Goal: Check status: Check status

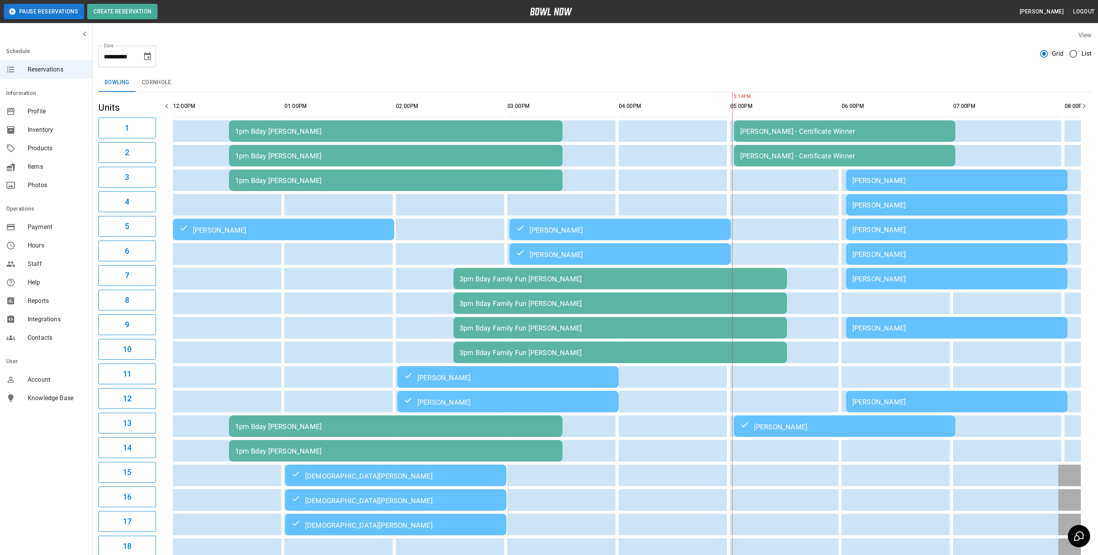
scroll to position [0, 428]
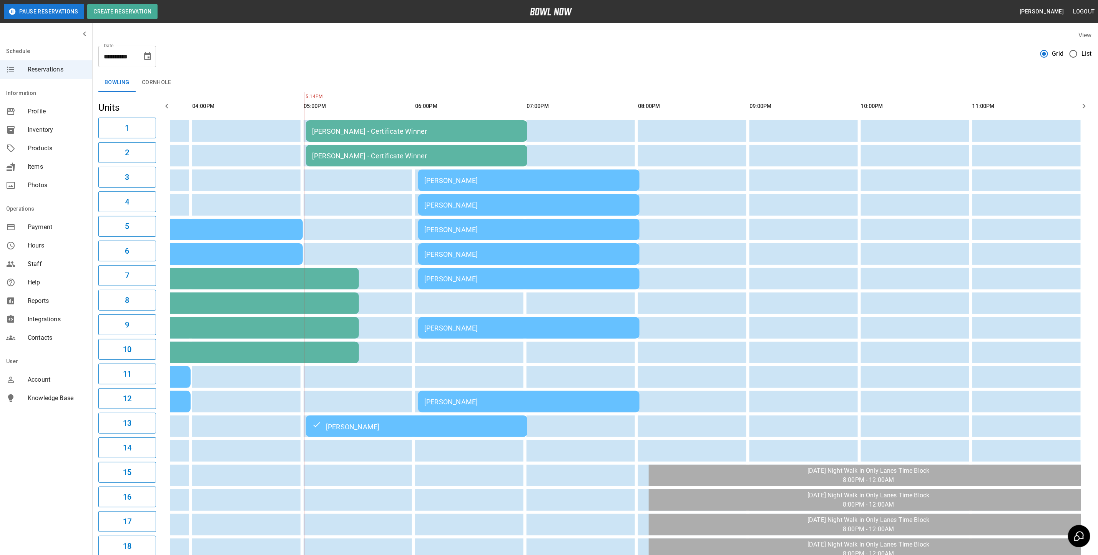
click at [478, 398] on div "[PERSON_NAME]" at bounding box center [528, 402] width 209 height 8
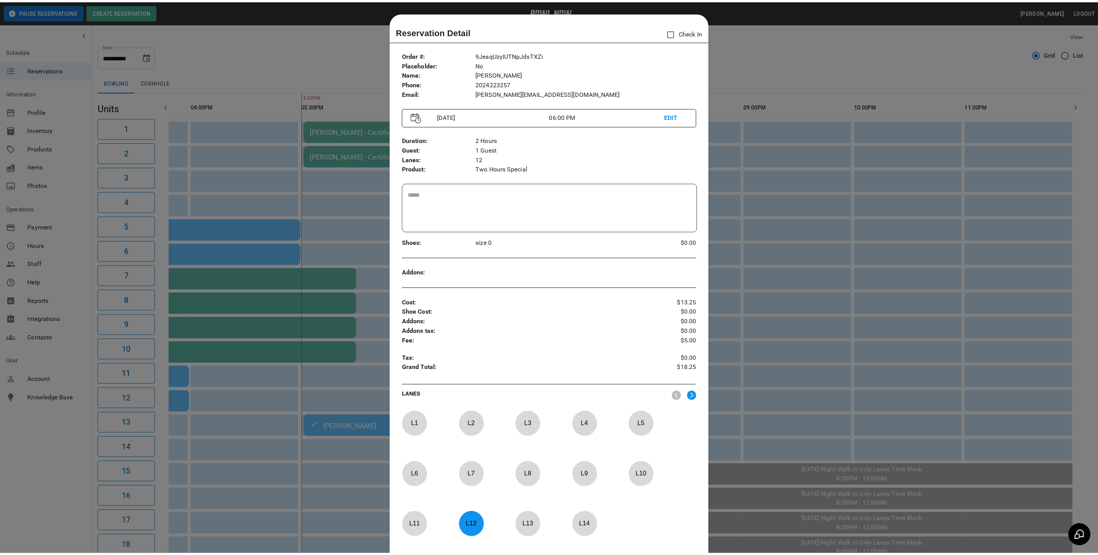
scroll to position [12, 0]
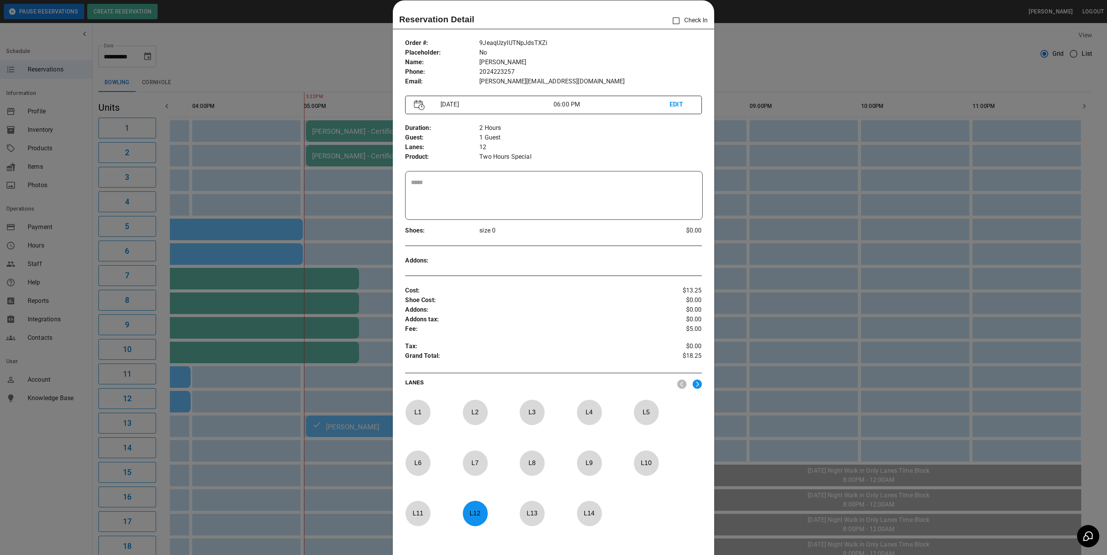
click at [845, 78] on div at bounding box center [553, 277] width 1107 height 555
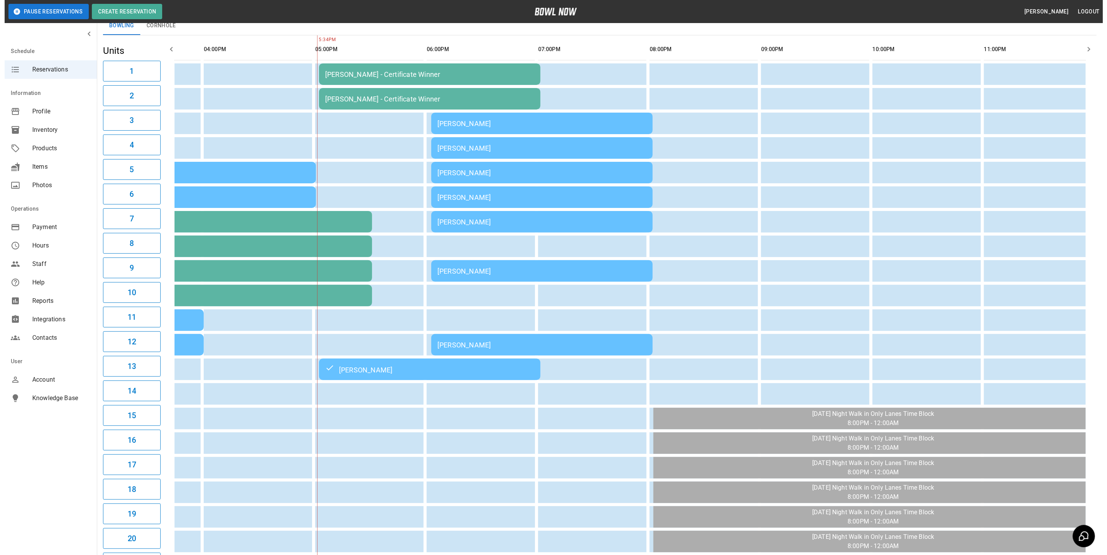
scroll to position [0, 0]
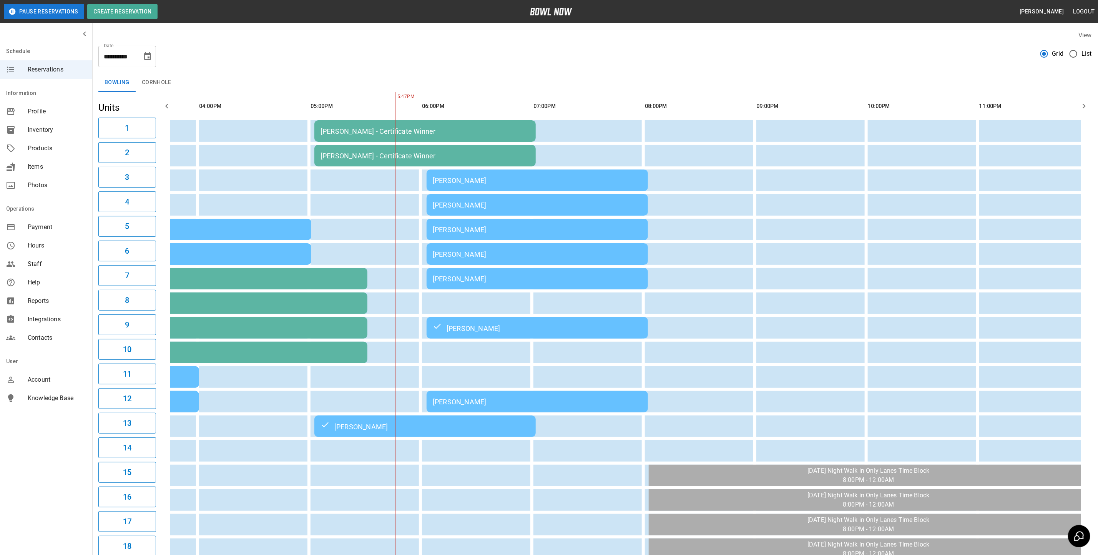
click at [148, 54] on icon "Choose date, selected date is Sep 27, 2025" at bounding box center [147, 56] width 7 height 8
click at [147, 157] on button "26" at bounding box center [148, 155] width 14 height 14
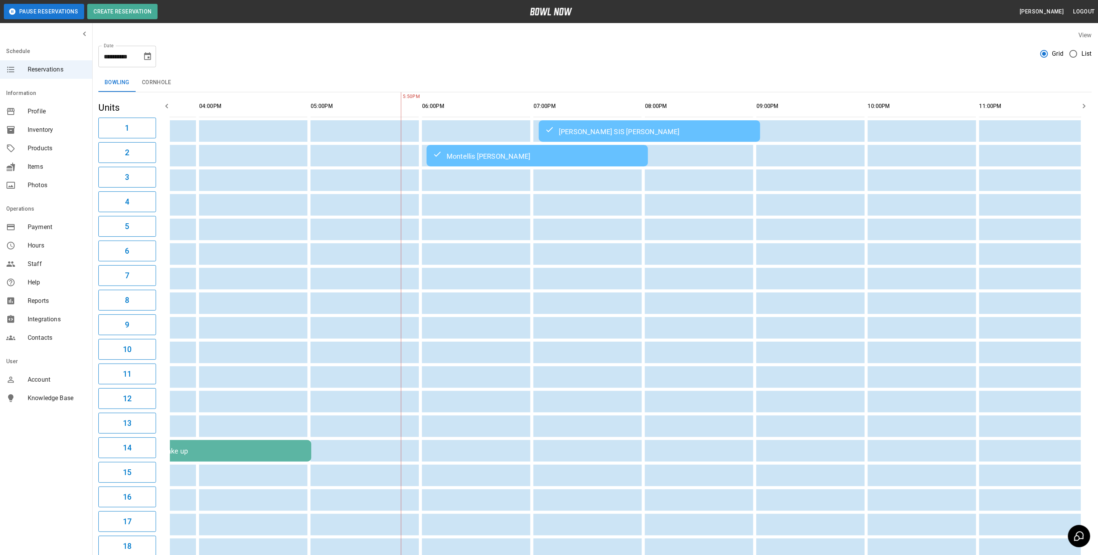
click at [594, 131] on div "[PERSON_NAME] SIS [PERSON_NAME]" at bounding box center [649, 130] width 209 height 9
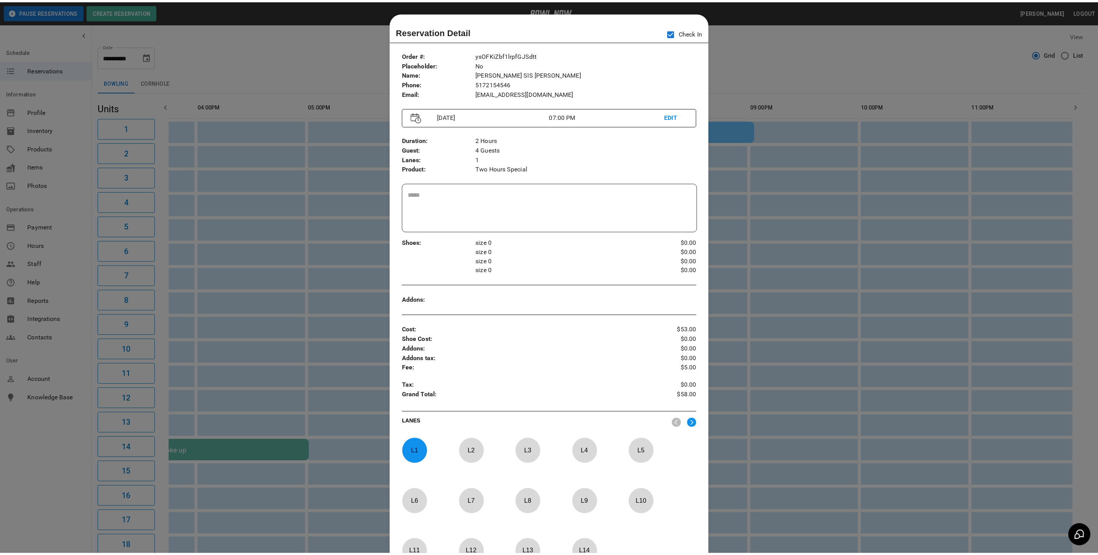
scroll to position [12, 0]
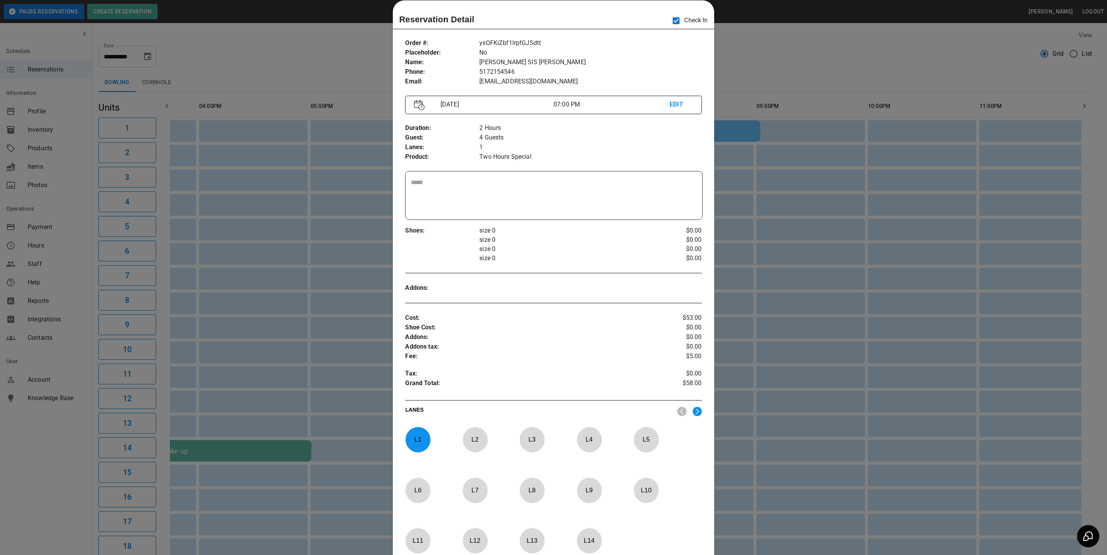
click at [771, 63] on div at bounding box center [553, 277] width 1107 height 555
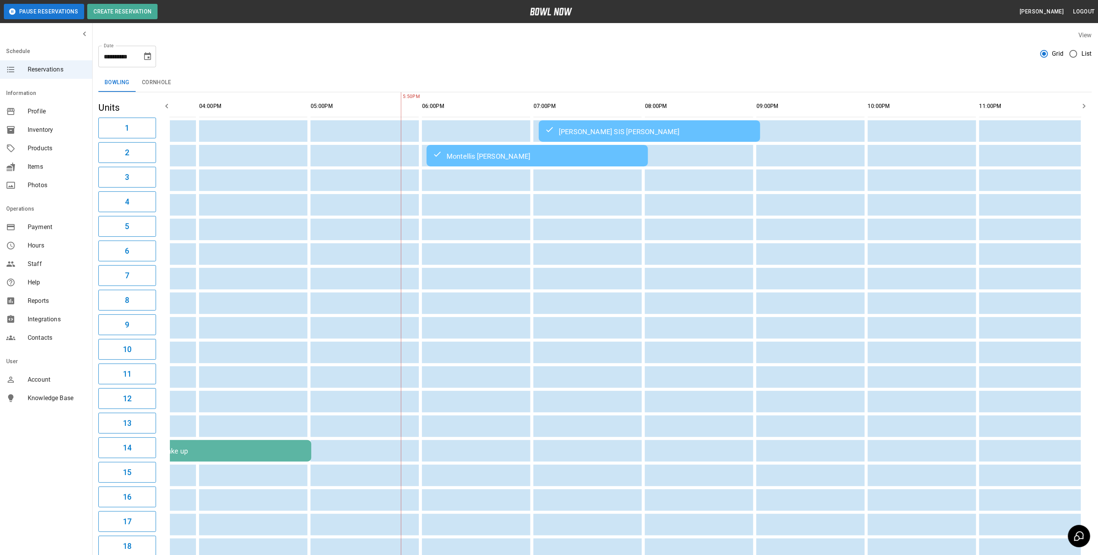
scroll to position [0, 401]
click at [151, 57] on icon "Choose date, selected date is Sep 26, 2025" at bounding box center [147, 56] width 9 height 9
click at [163, 154] on button "27" at bounding box center [164, 155] width 14 height 14
type input "**********"
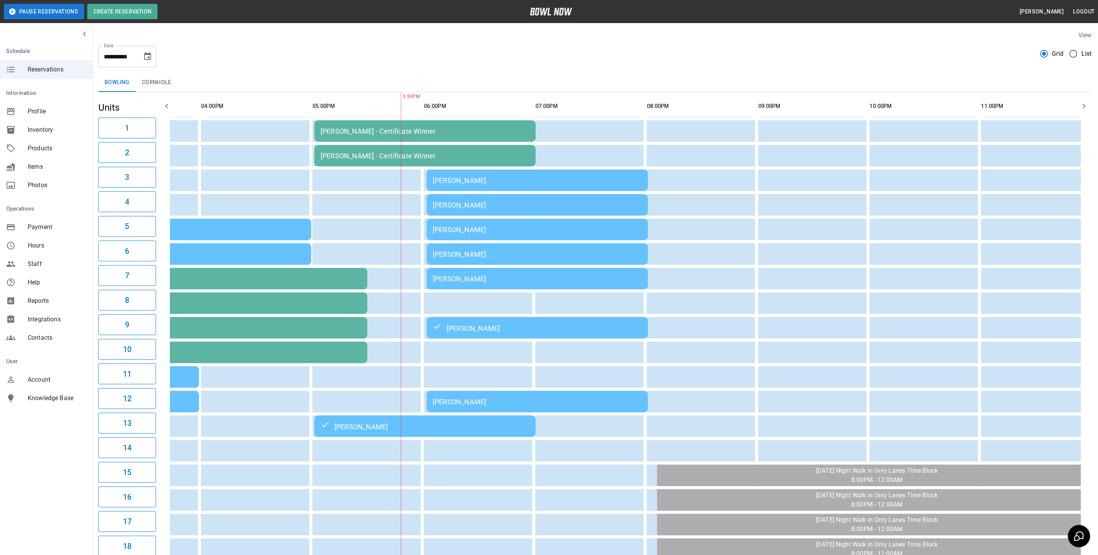
click at [157, 82] on button "Cornhole" at bounding box center [157, 82] width 42 height 18
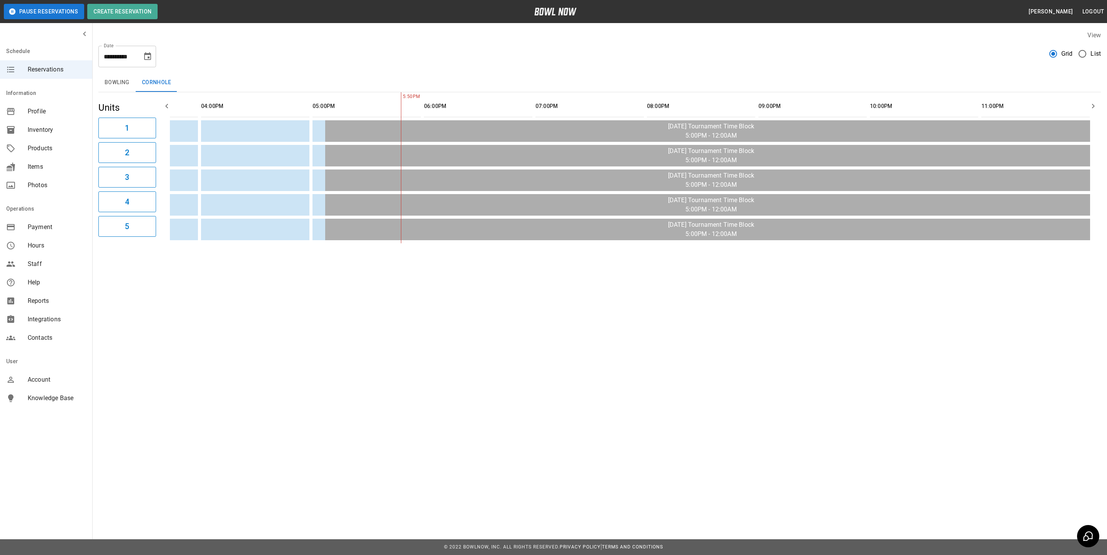
click at [122, 82] on button "Bowling" at bounding box center [116, 82] width 37 height 18
